Goal: Task Accomplishment & Management: Manage account settings

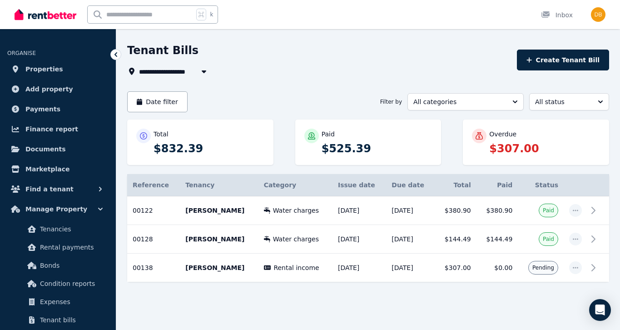
scroll to position [26, 0]
click at [51, 110] on span "Payments" at bounding box center [42, 109] width 35 height 11
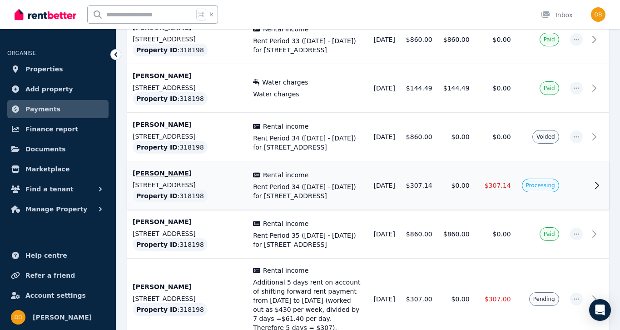
scroll to position [266, 0]
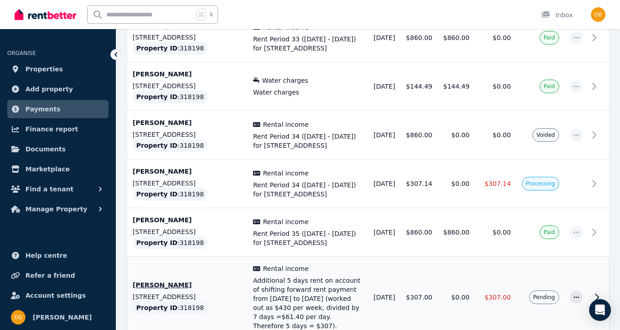
click at [283, 283] on span "Additional 5 days rent on account of shifting forward rent payment from [DATE] …" at bounding box center [308, 303] width 110 height 55
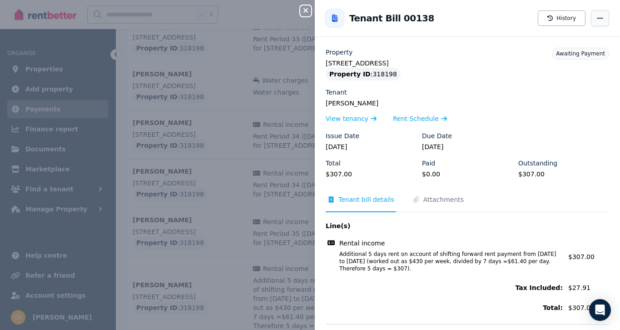
click at [600, 18] on icon "button" at bounding box center [600, 17] width 5 height 1
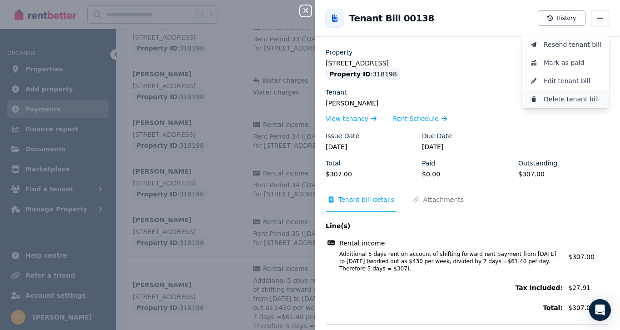
click at [571, 99] on span "Delete tenant bill" at bounding box center [573, 99] width 58 height 11
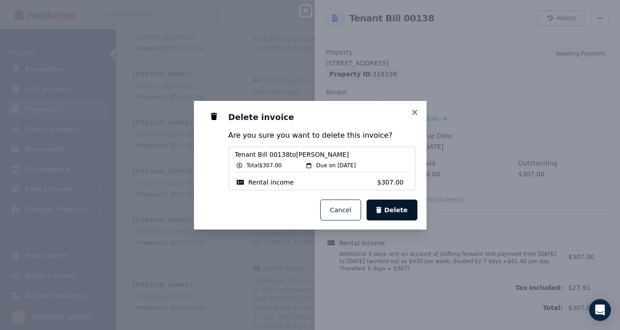
click at [402, 211] on span "Delete" at bounding box center [396, 209] width 24 height 9
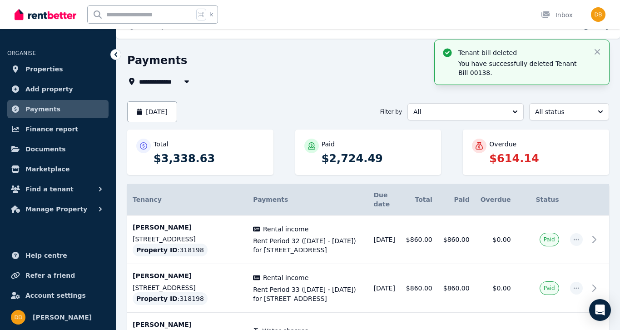
scroll to position [0, 0]
